Goal: Information Seeking & Learning: Learn about a topic

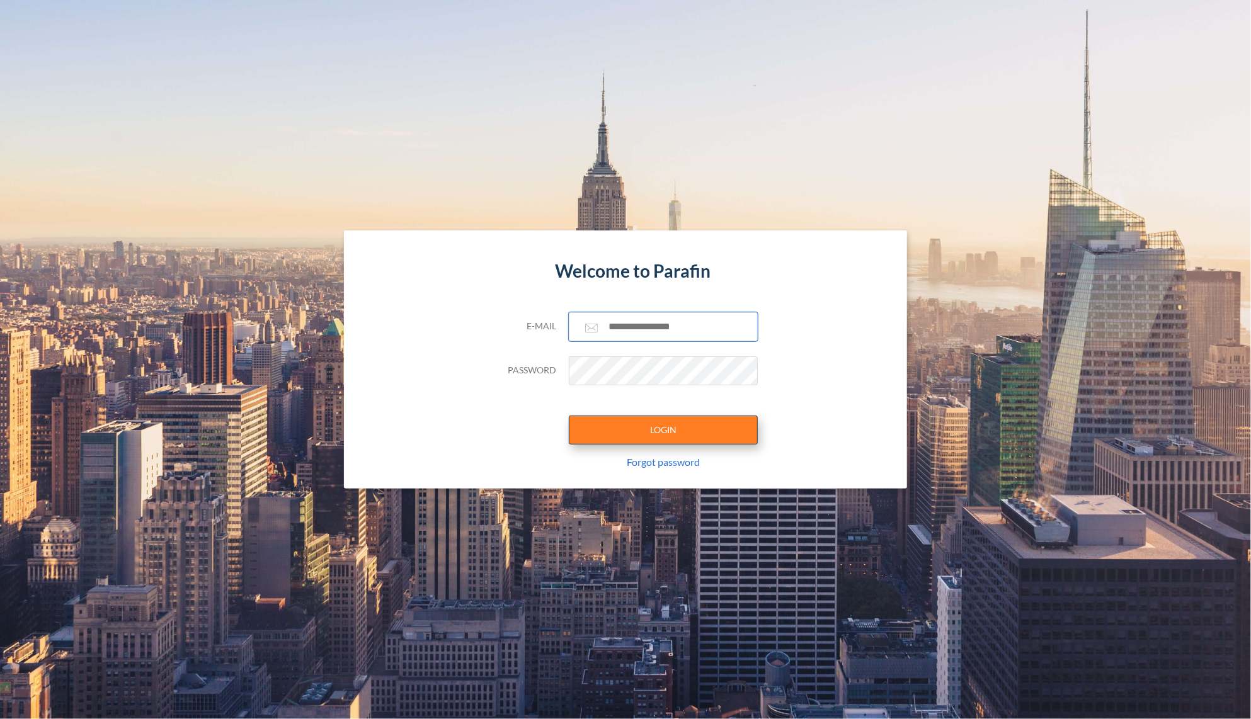
type input "**********"
click at [676, 433] on button "LOGIN" at bounding box center [663, 430] width 189 height 29
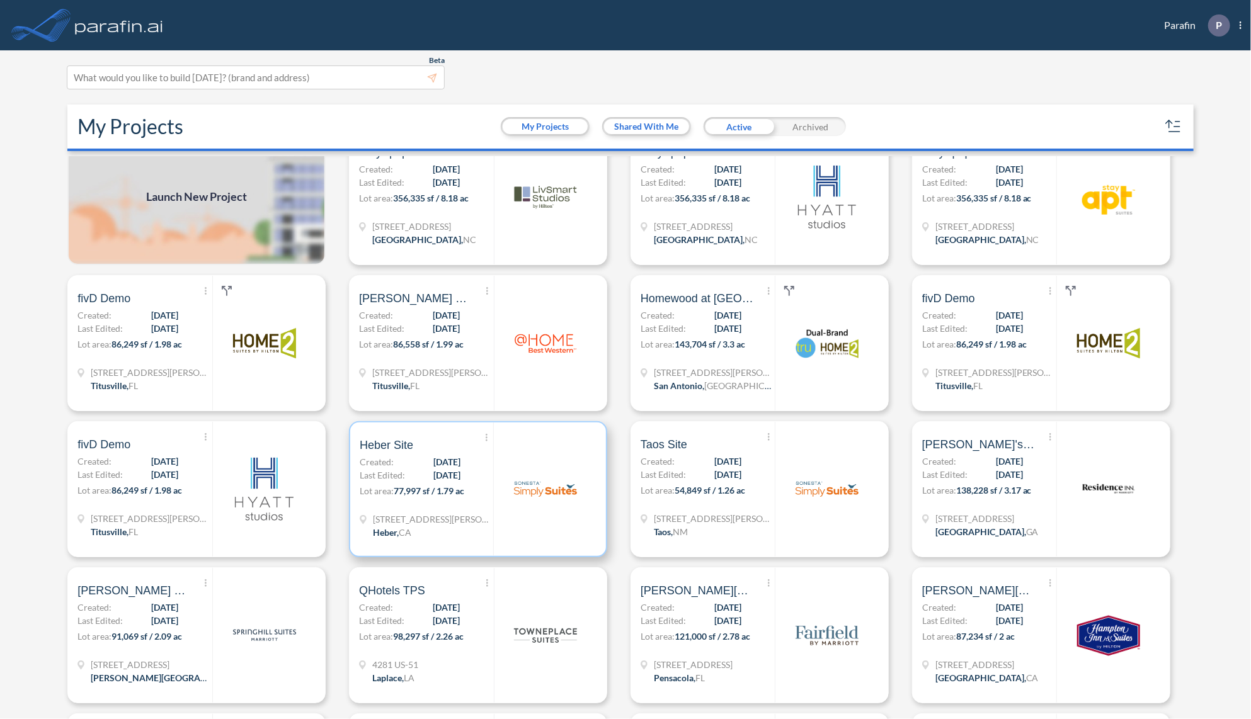
scroll to position [50, 0]
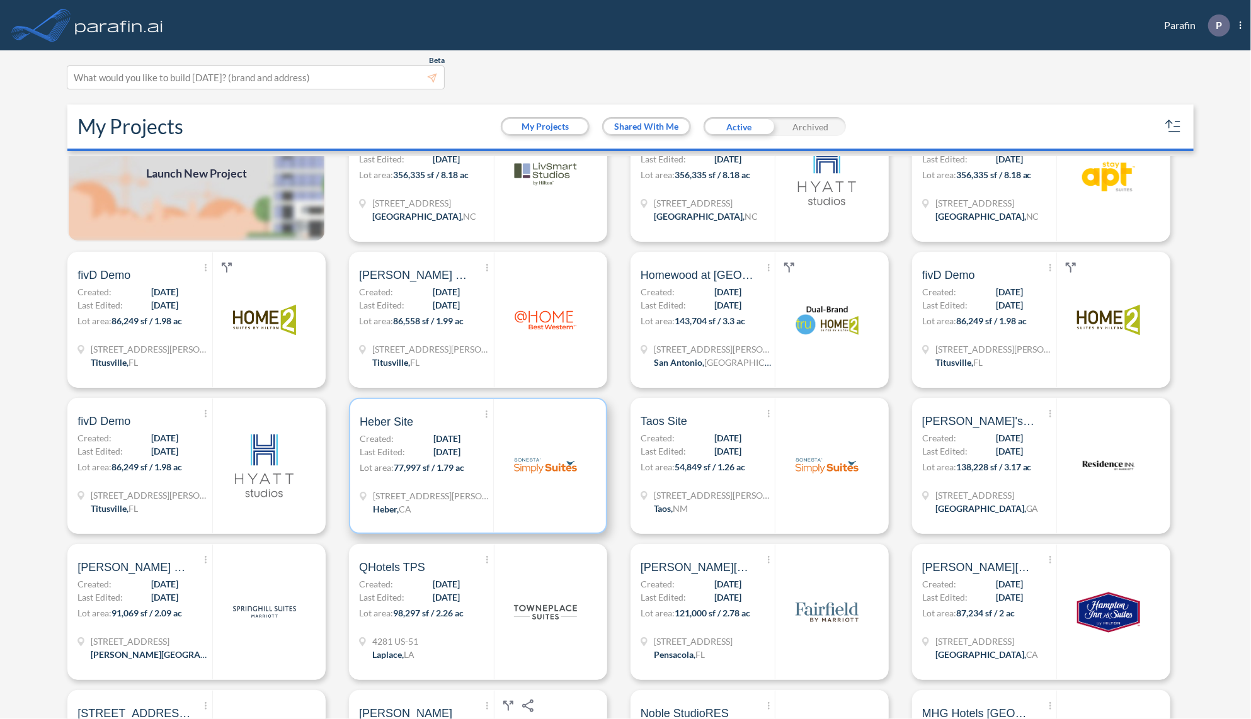
click at [484, 482] on div "Show More Created with sketchtool. Archive Reports Share a copy Heber Site Crea…" at bounding box center [427, 466] width 134 height 134
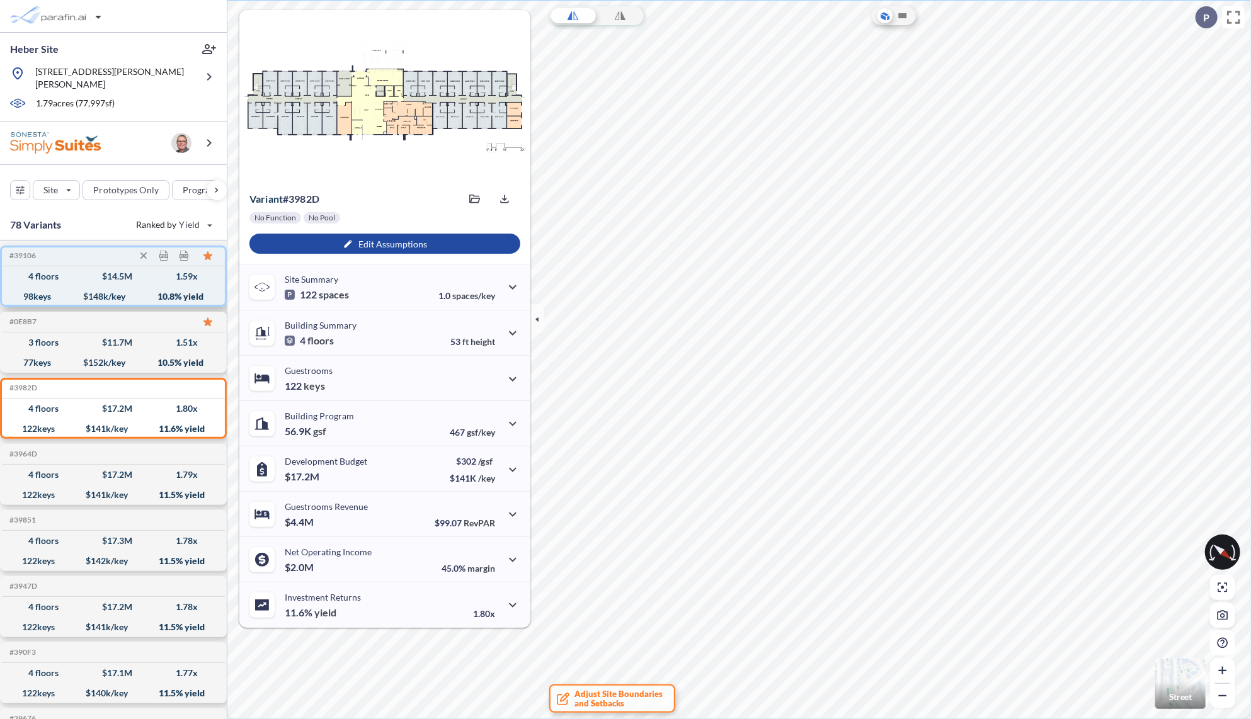
click at [58, 266] on div "4 floors $ 14.5 M 1.59 x" at bounding box center [113, 276] width 213 height 20
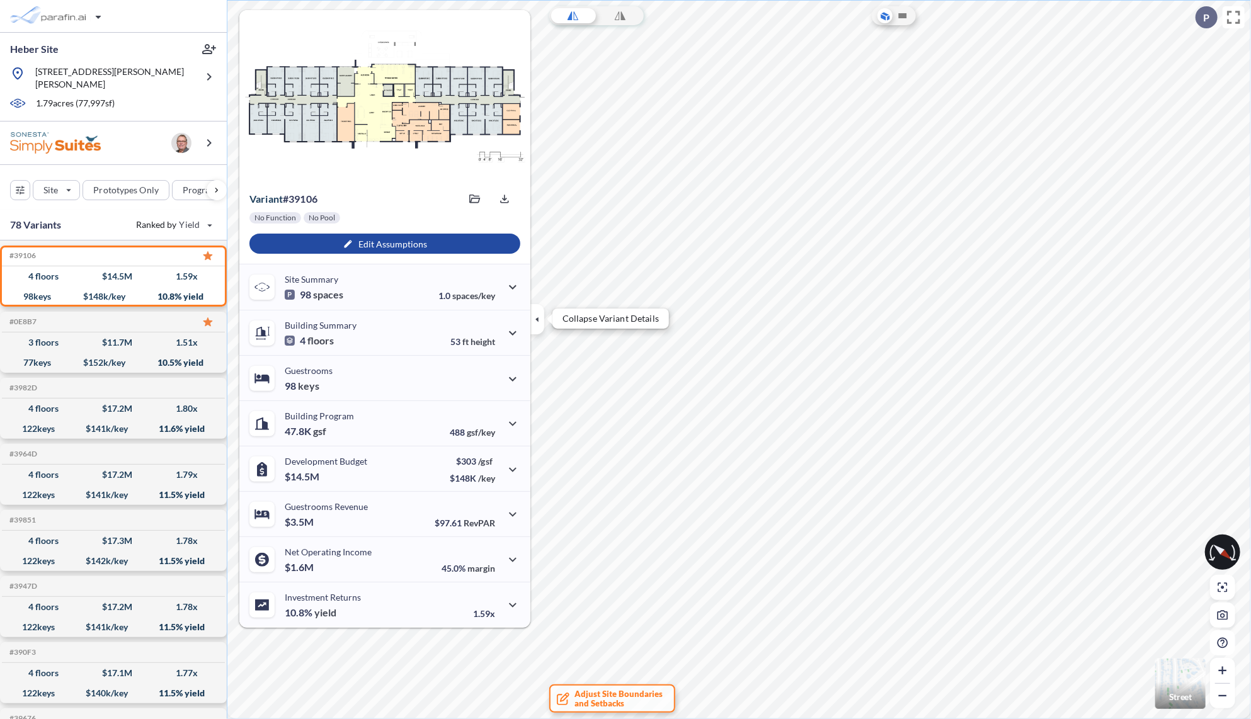
click at [539, 323] on icon "button" at bounding box center [537, 319] width 14 height 14
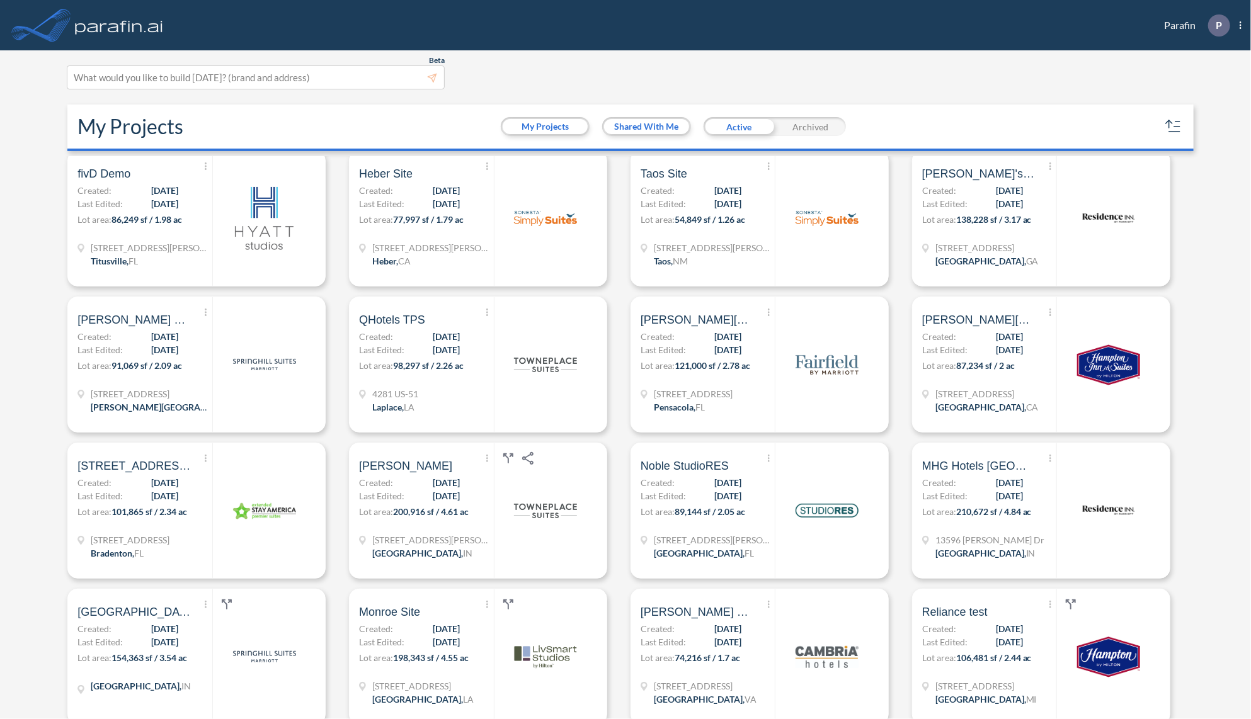
scroll to position [302, 0]
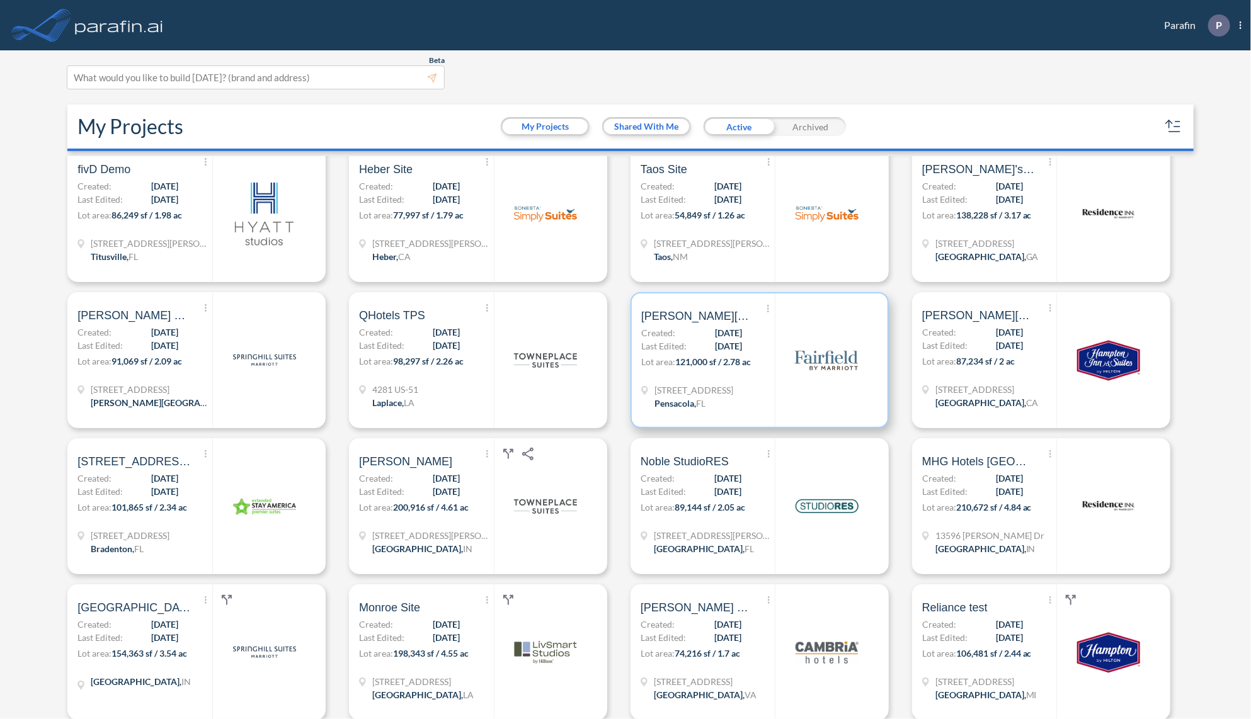
click at [771, 360] on p "Lot area: 121,000 sf / 2.78 ac" at bounding box center [708, 364] width 134 height 18
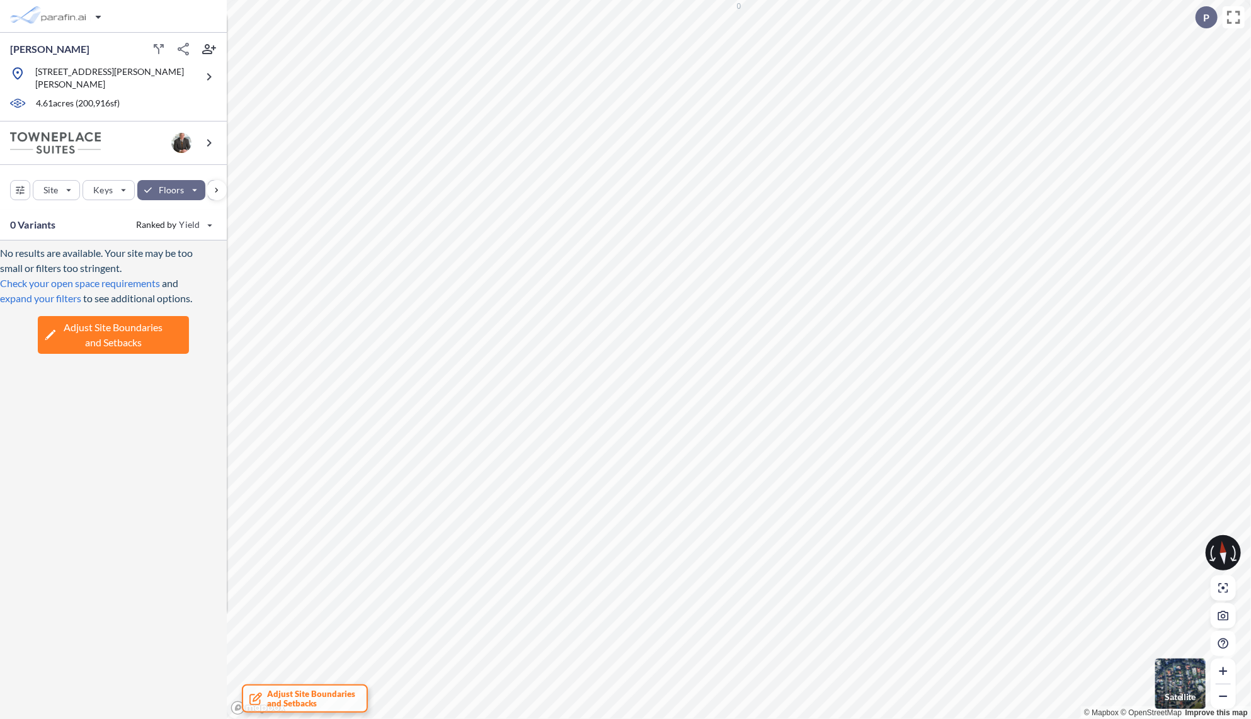
click at [205, 181] on div "Site Keys Floors Height FAR Room mix Budget" at bounding box center [113, 190] width 207 height 20
click at [189, 182] on div "button" at bounding box center [171, 190] width 69 height 20
click at [204, 244] on span "5" at bounding box center [222, 243] width 123 height 15
drag, startPoint x: 77, startPoint y: 487, endPoint x: 70, endPoint y: 484, distance: 7.9
click at [76, 488] on div "No results are available. Your site may be too small or filters too stringent. …" at bounding box center [113, 485] width 227 height 488
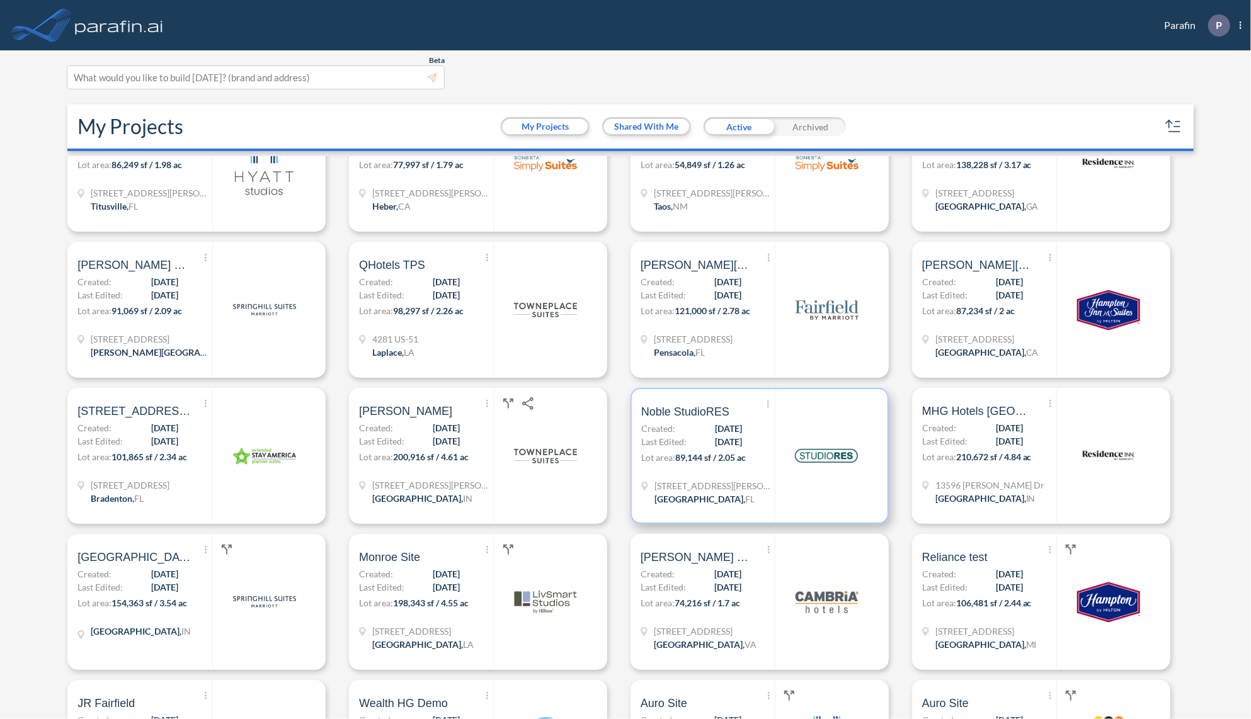
scroll to position [403, 0]
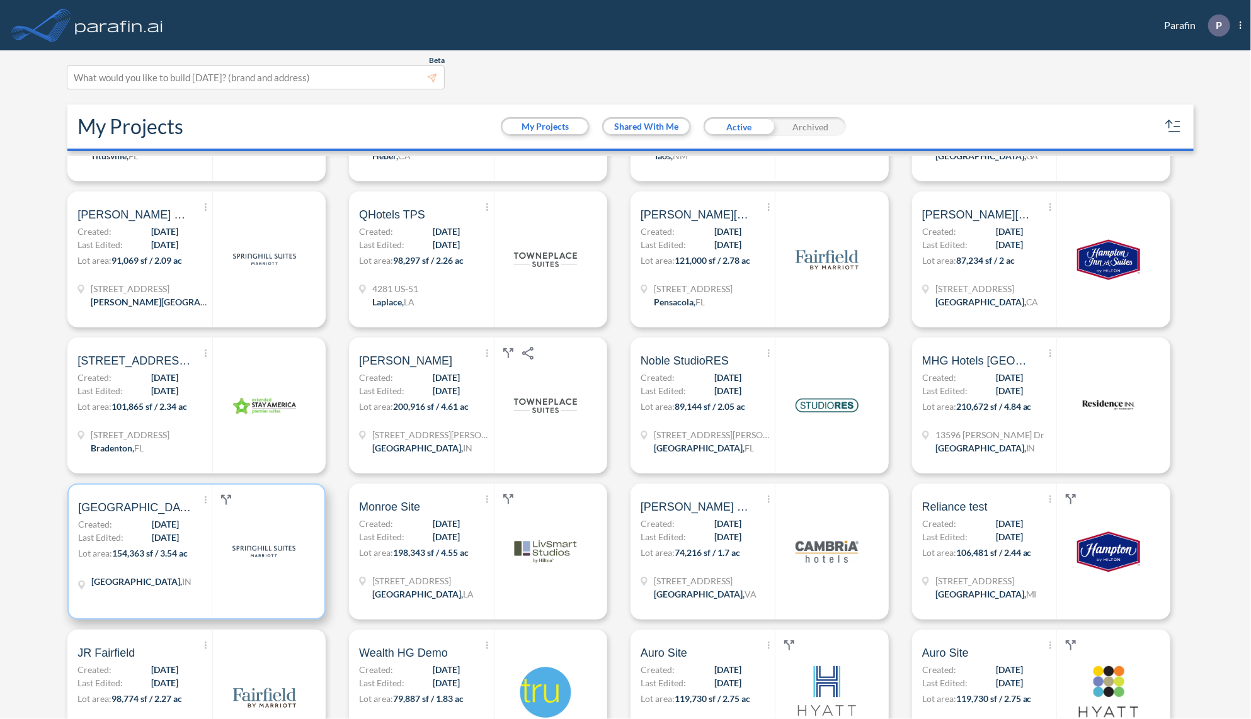
click at [239, 550] on img at bounding box center [263, 551] width 63 height 63
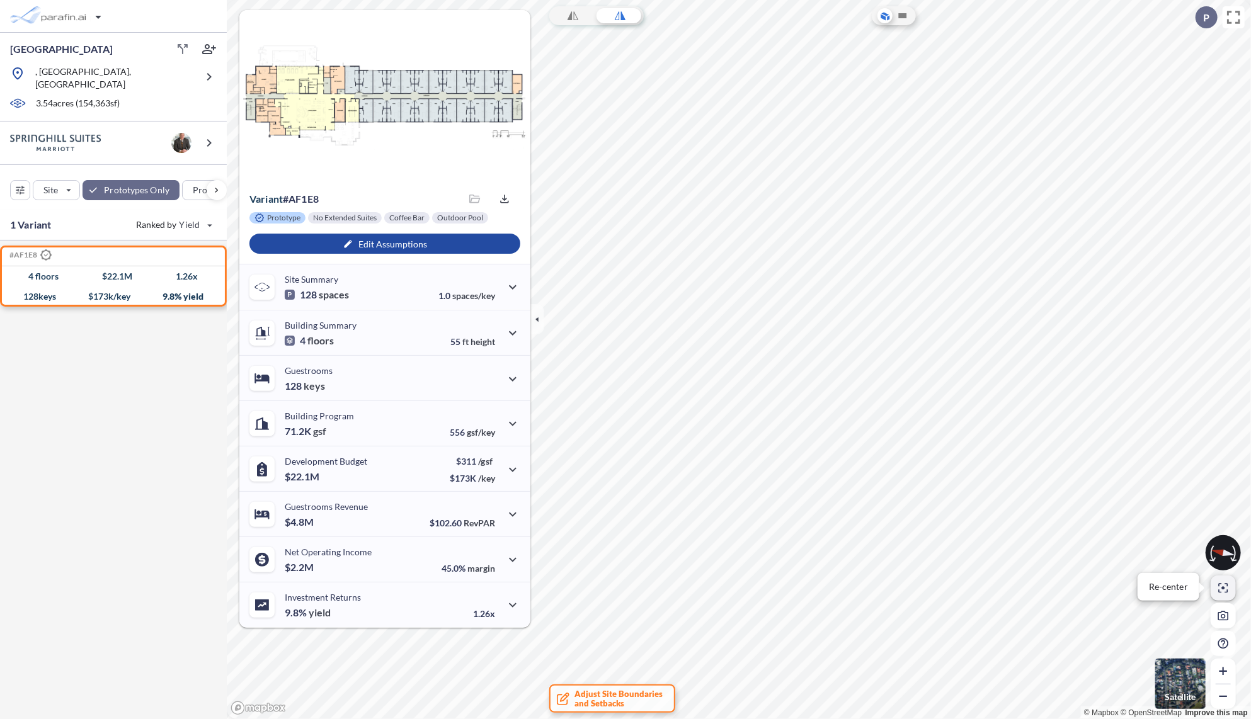
click at [1221, 586] on icon "button" at bounding box center [1223, 588] width 10 height 10
click at [1179, 672] on img "button" at bounding box center [1180, 684] width 50 height 50
click at [1179, 674] on img "button" at bounding box center [1180, 684] width 50 height 50
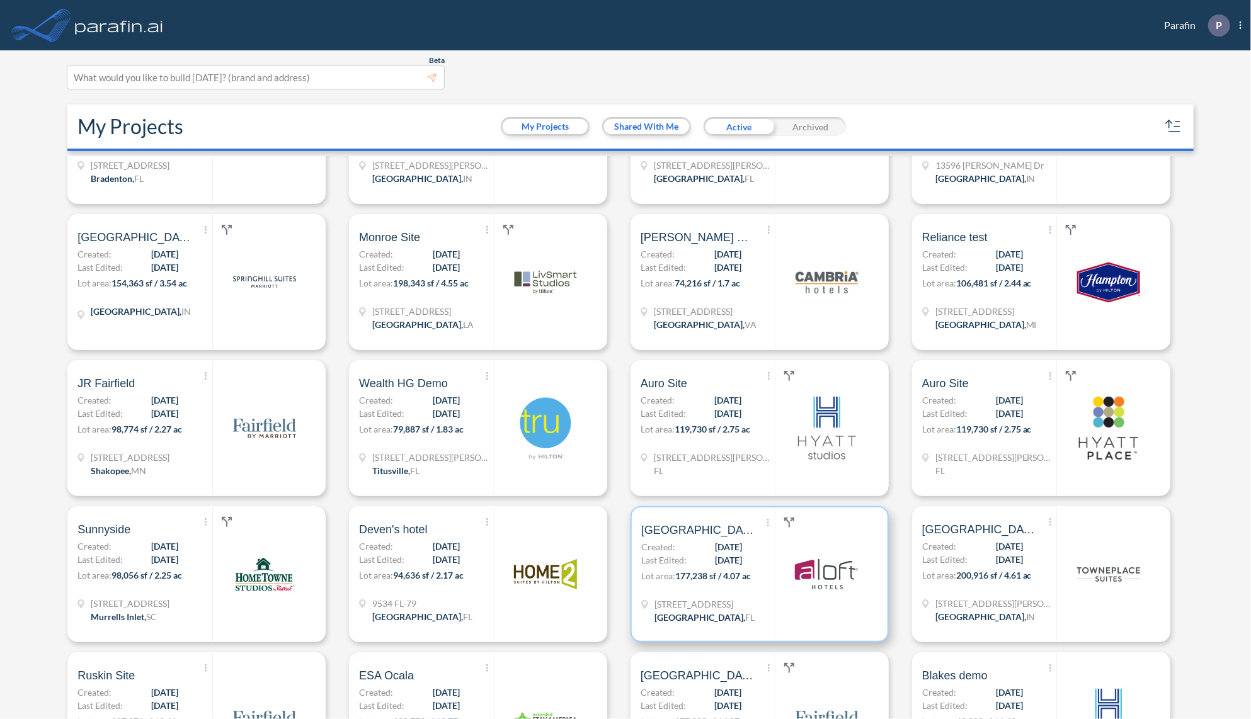
scroll to position [655, 0]
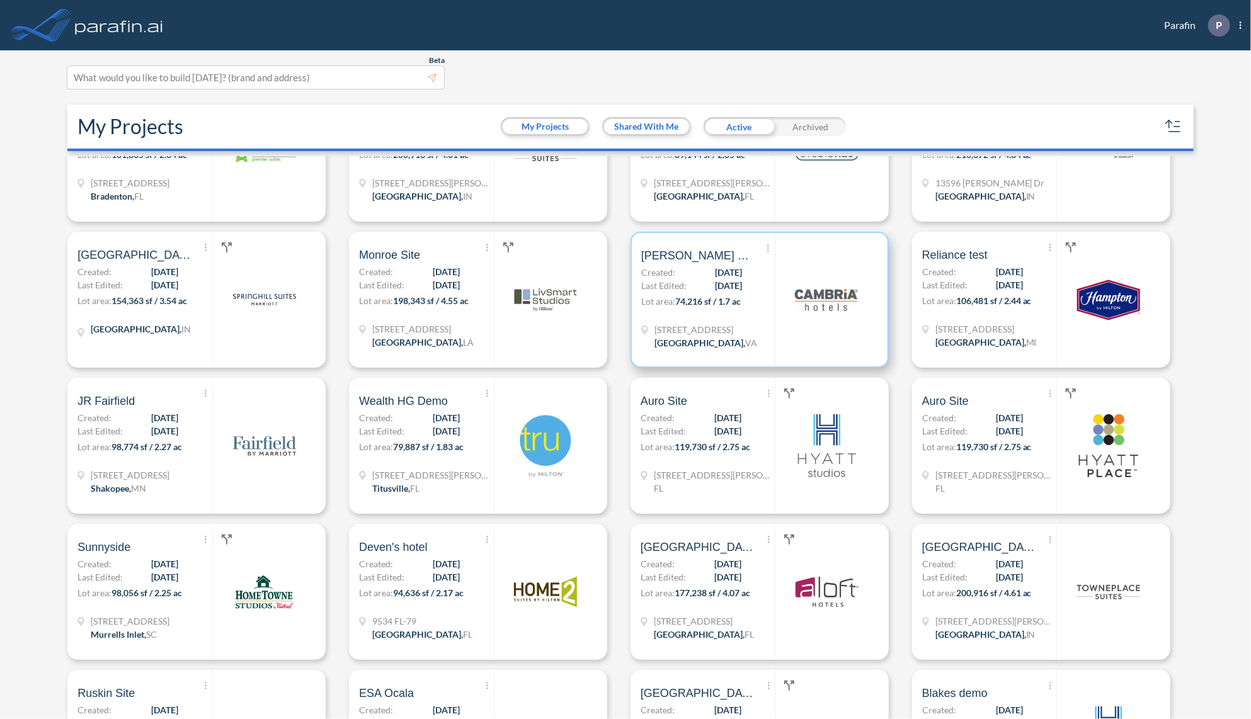
click at [728, 304] on span "74,216 sf / 1.7 ac" at bounding box center [707, 301] width 65 height 11
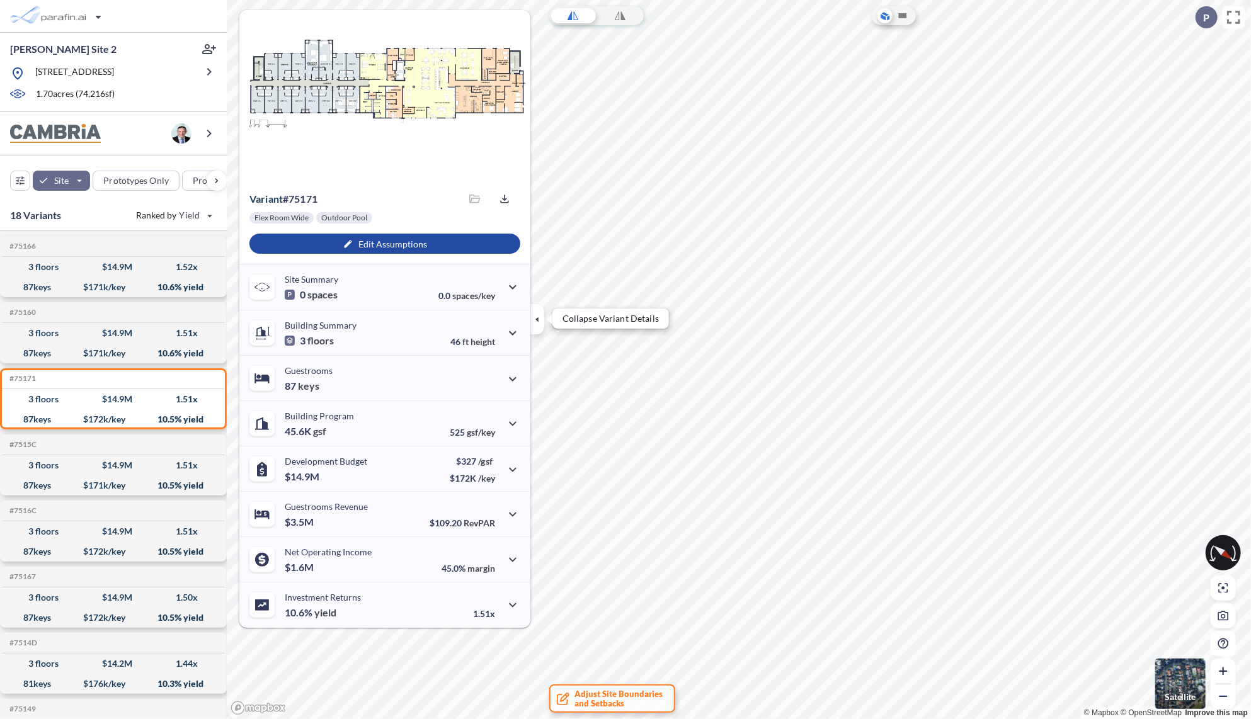
click at [542, 325] on icon "button" at bounding box center [537, 319] width 14 height 14
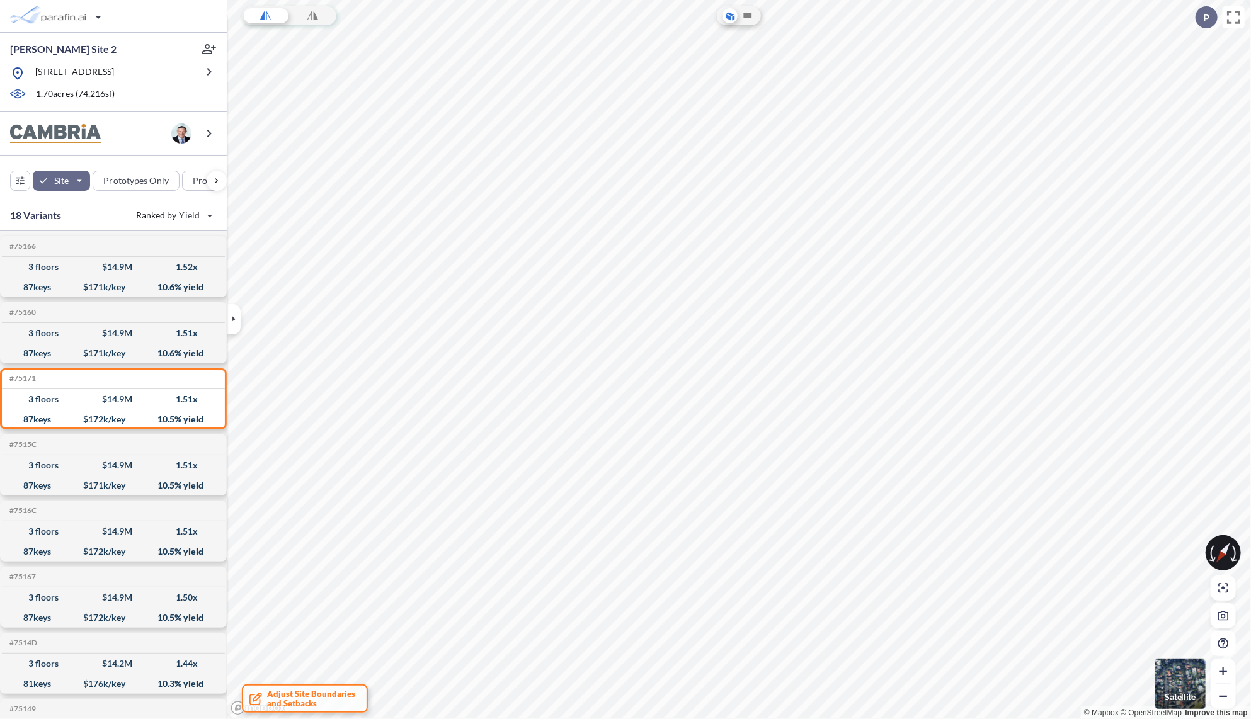
click at [1179, 686] on img "button" at bounding box center [1180, 684] width 50 height 50
click at [212, 181] on div "button" at bounding box center [217, 181] width 20 height 20
click at [190, 183] on div "button" at bounding box center [177, 181] width 69 height 20
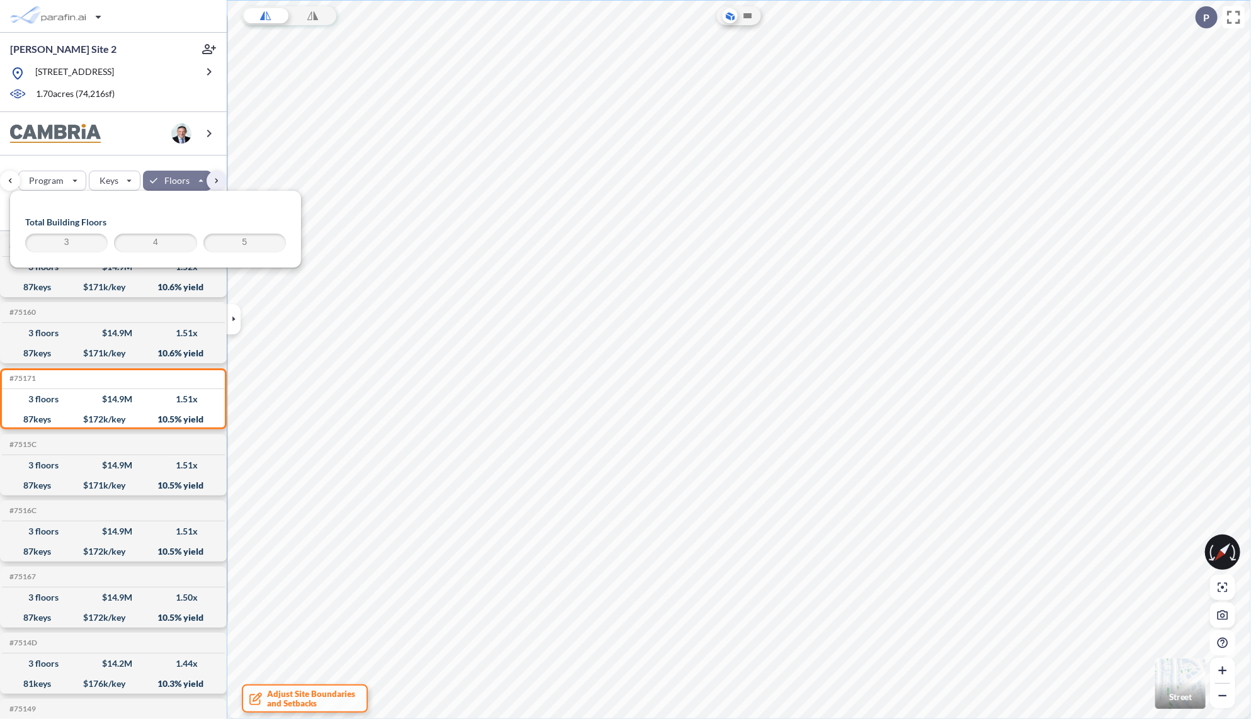
click at [159, 251] on label "4" at bounding box center [155, 243] width 82 height 19
click at [146, 244] on span "4" at bounding box center [155, 243] width 79 height 15
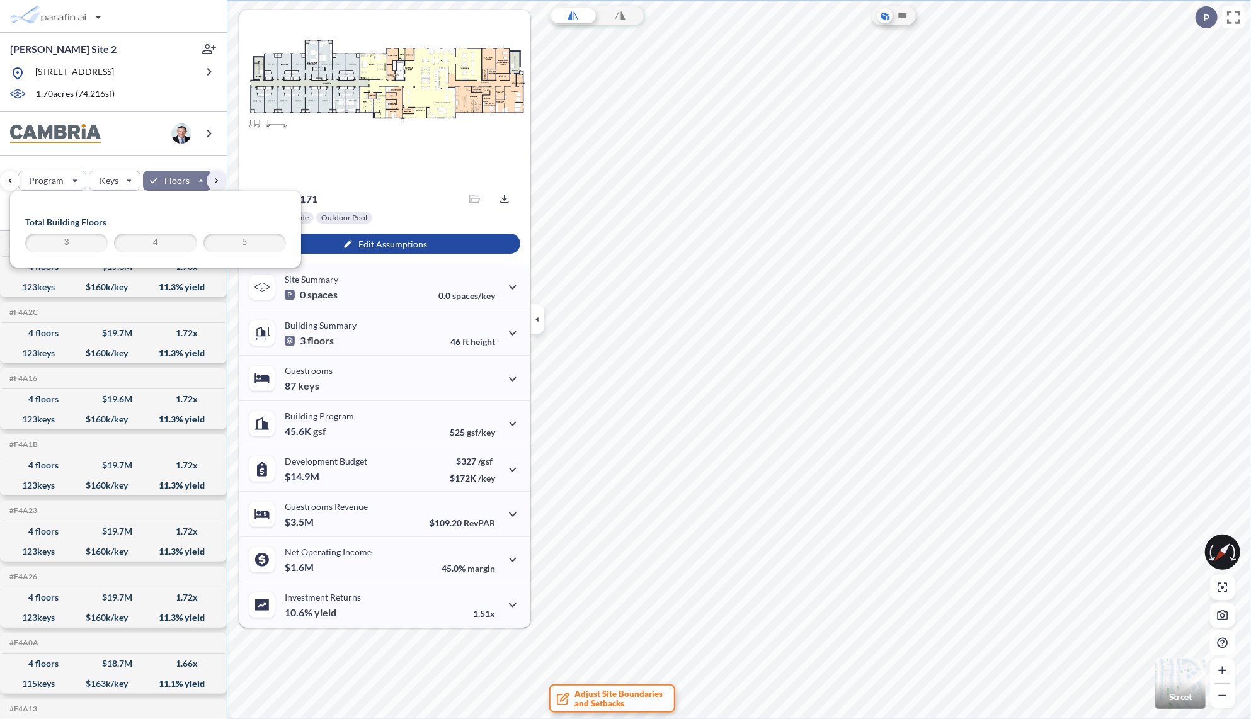
drag, startPoint x: 72, startPoint y: 246, endPoint x: 149, endPoint y: 244, distance: 76.2
click at [142, 252] on ul "3 4 5" at bounding box center [155, 246] width 267 height 24
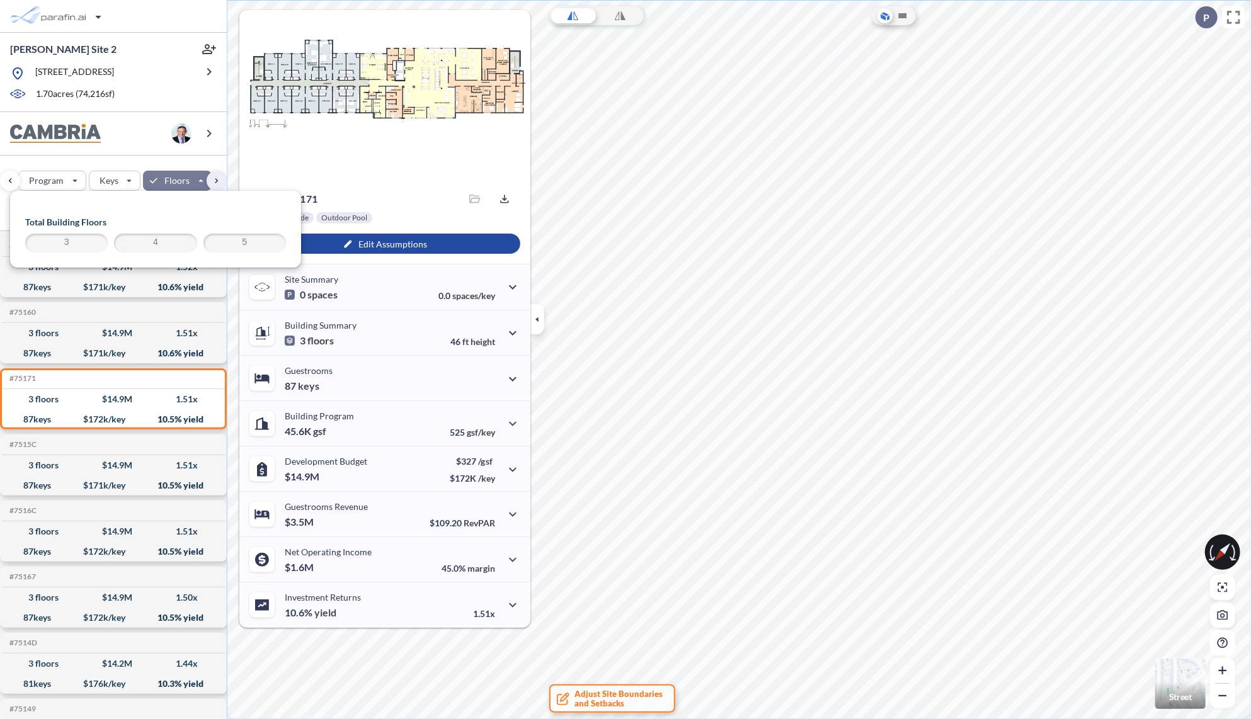
click at [151, 241] on span "4" at bounding box center [155, 243] width 79 height 15
click at [77, 242] on span "3" at bounding box center [66, 243] width 79 height 15
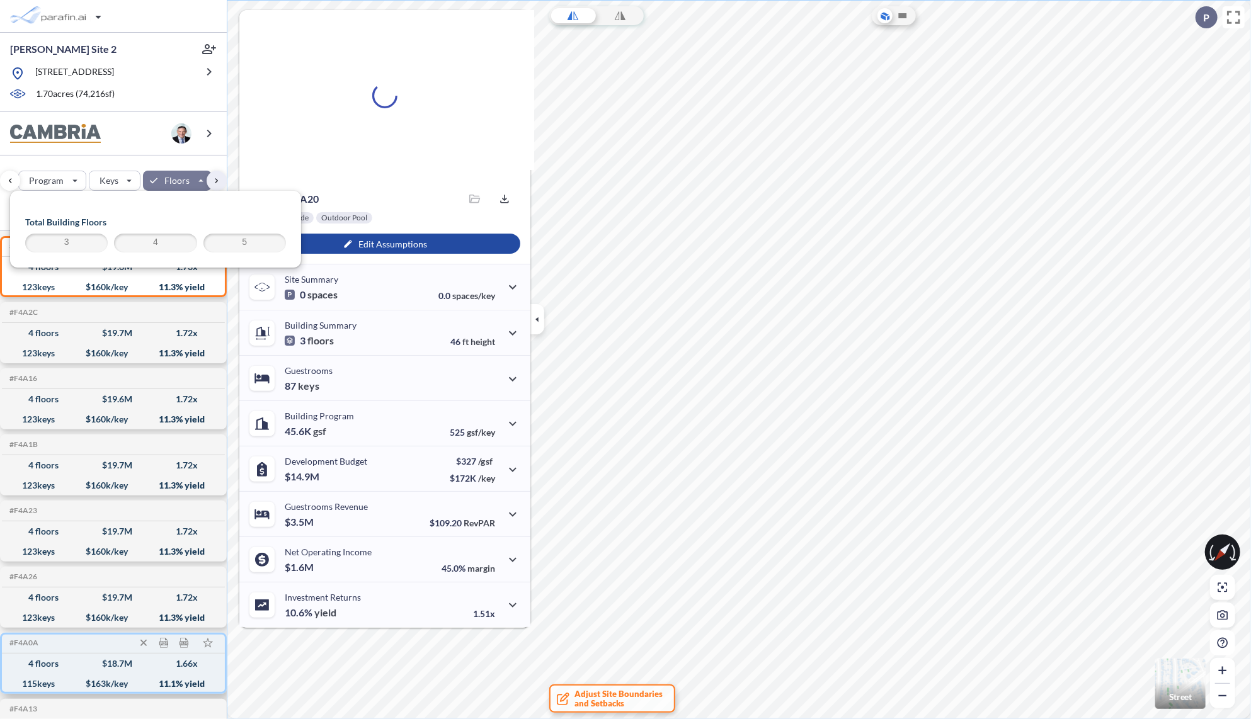
click at [37, 664] on div "4 floors" at bounding box center [44, 664] width 30 height 0
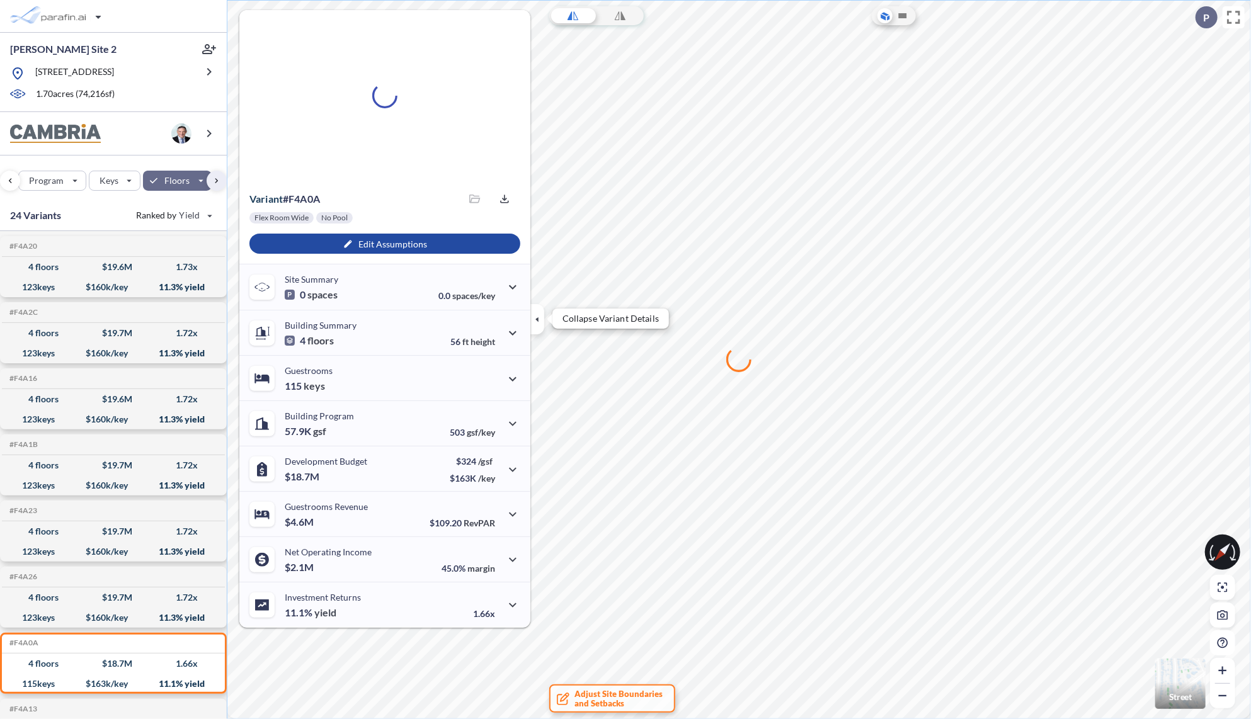
click at [539, 324] on icon "button" at bounding box center [537, 319] width 14 height 14
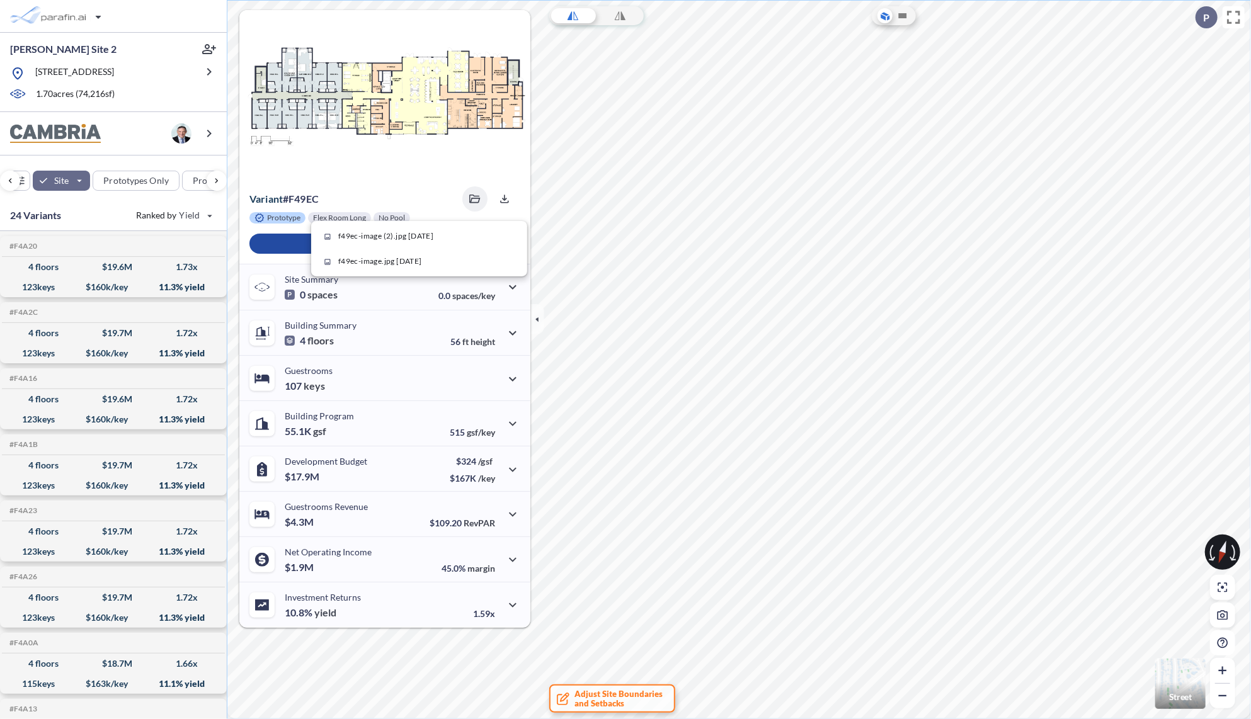
scroll to position [756, 0]
